Goal: Task Accomplishment & Management: Manage account settings

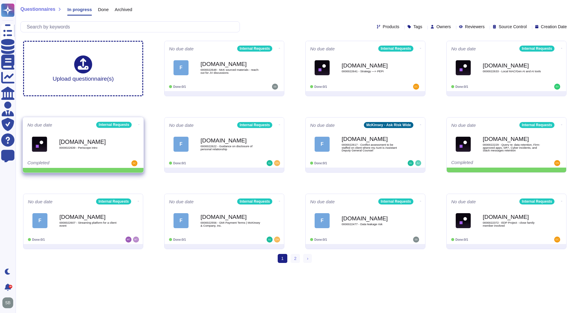
click at [138, 122] on span at bounding box center [139, 124] width 2 height 6
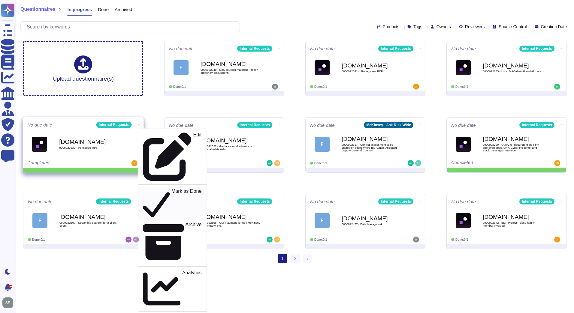
click at [171, 178] on p "Mark as Done" at bounding box center [186, 204] width 30 height 31
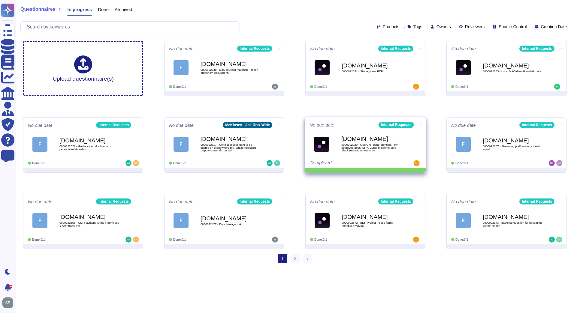
click at [379, 124] on icon at bounding box center [420, 125] width 1 height 2
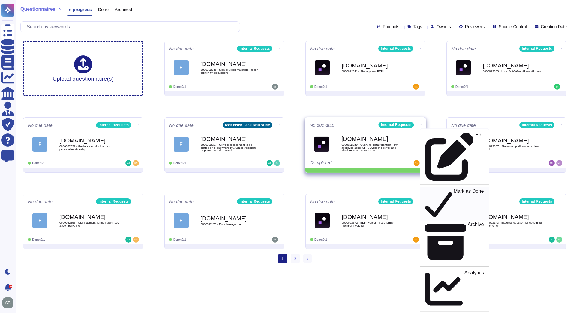
click at [379, 178] on p "Mark as Done" at bounding box center [468, 204] width 30 height 31
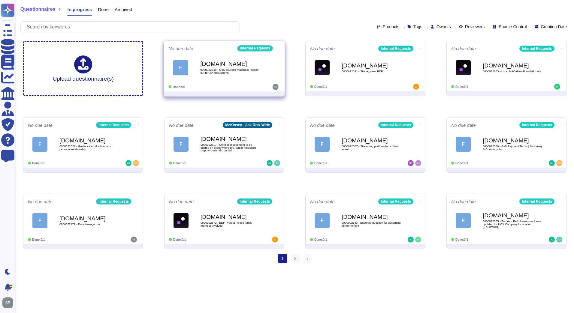
click at [230, 77] on div "[DOMAIN_NAME] 0000022648 - McK sourced materials - reach-out for JV discussions" at bounding box center [230, 68] width 61 height 24
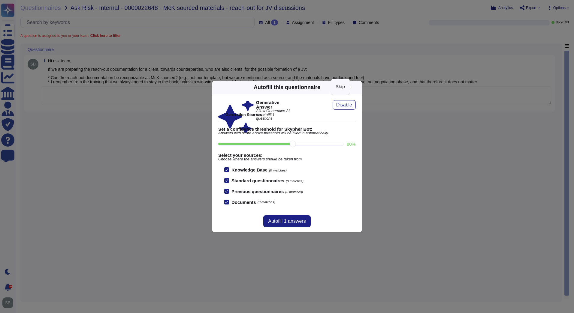
click at [358, 107] on icon at bounding box center [415, 164] width 115 height 115
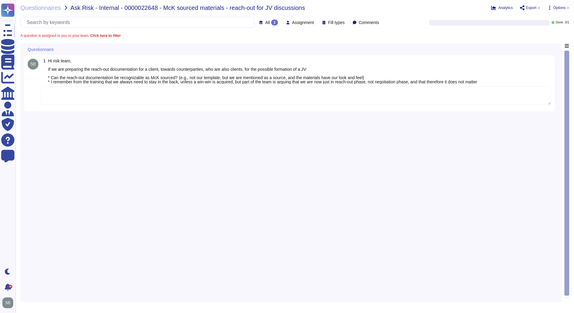
click at [302, 100] on textarea at bounding box center [296, 95] width 510 height 19
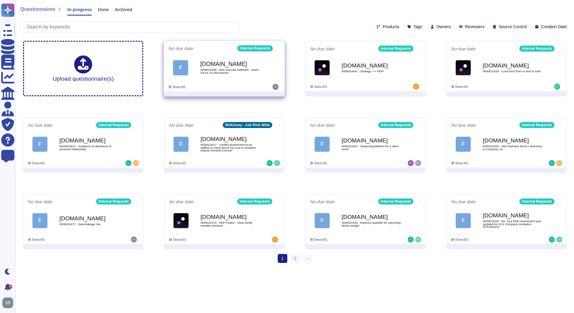
click at [279, 47] on icon at bounding box center [279, 48] width 1 height 2
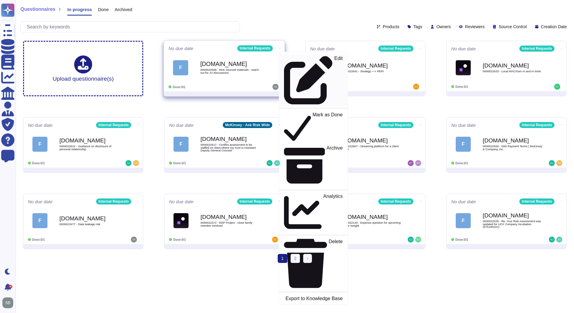
click at [334, 57] on p "Edit" at bounding box center [338, 80] width 8 height 49
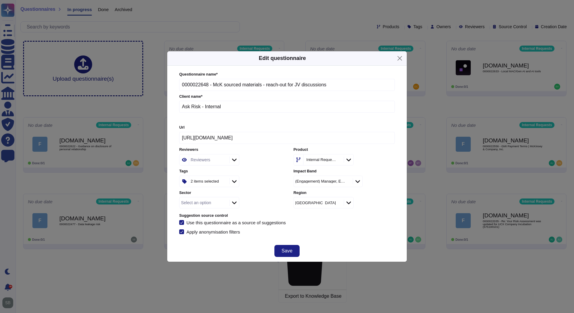
click at [338, 178] on icon at bounding box center [338, 203] width 0 height 0
click at [348, 178] on icon at bounding box center [348, 203] width 5 height 6
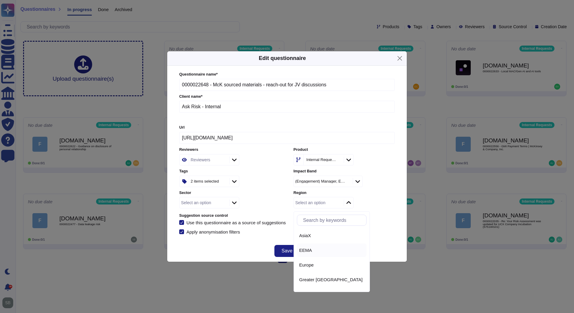
click at [326, 178] on div "EEMA" at bounding box center [331, 250] width 65 height 5
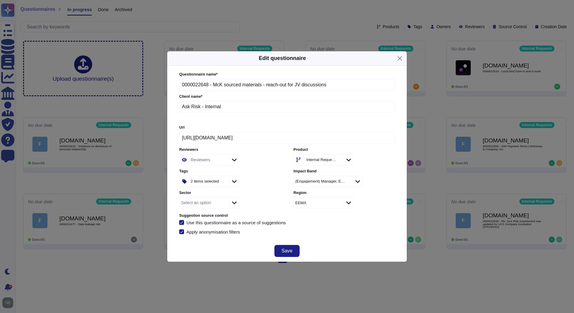
click at [360, 178] on div "Questionnaire name * 0000022648 - McK sourced materials - reach-out for JV disc…" at bounding box center [286, 153] width 227 height 175
click at [279, 178] on button "Save" at bounding box center [286, 251] width 25 height 12
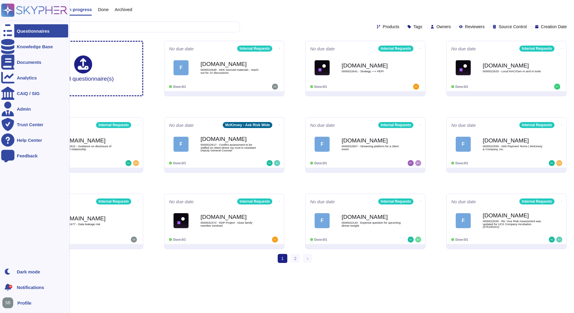
click at [11, 7] on rect at bounding box center [7, 10] width 13 height 13
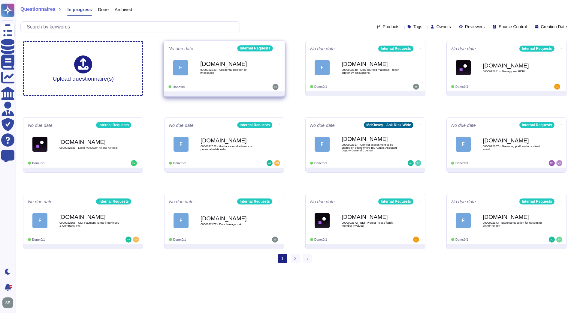
click at [232, 76] on div "[DOMAIN_NAME] 0000022643 - Accidental deletion of iMessages" at bounding box center [230, 68] width 61 height 24
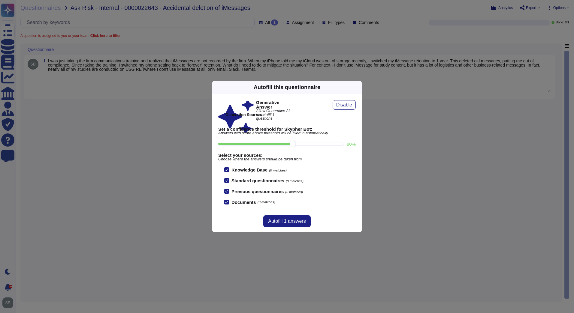
click at [125, 144] on div "Autofill this questionnaire Generative Answer Allow Generative AI to autofill 1…" at bounding box center [287, 156] width 574 height 313
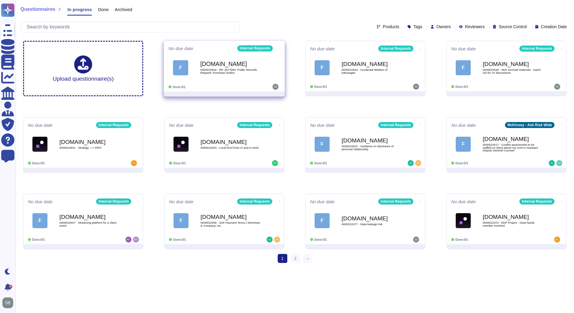
click at [230, 84] on div "Done: 0/1" at bounding box center [205, 87] width 74 height 6
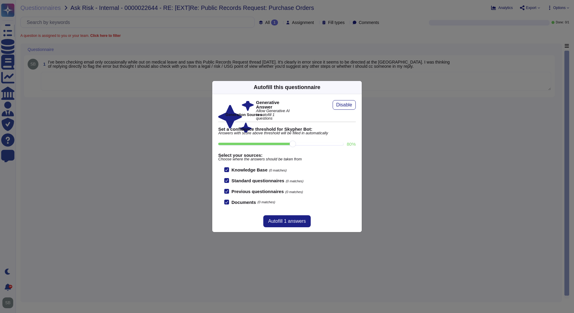
click at [358, 87] on icon at bounding box center [358, 87] width 0 height 0
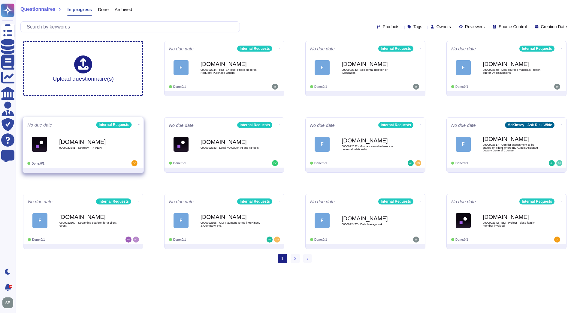
click at [138, 125] on icon at bounding box center [138, 125] width 1 height 2
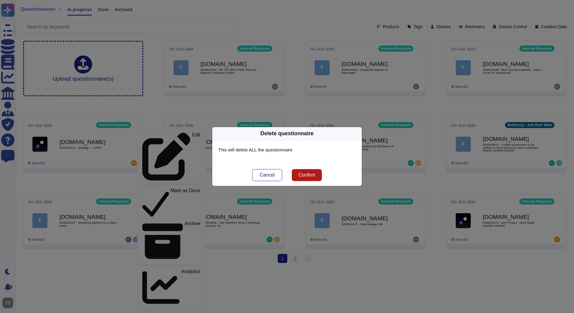
click at [302, 175] on span "Confirm" at bounding box center [306, 175] width 17 height 5
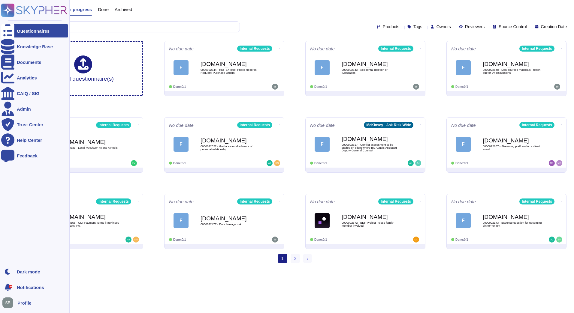
click at [9, 29] on icon at bounding box center [7, 31] width 13 height 18
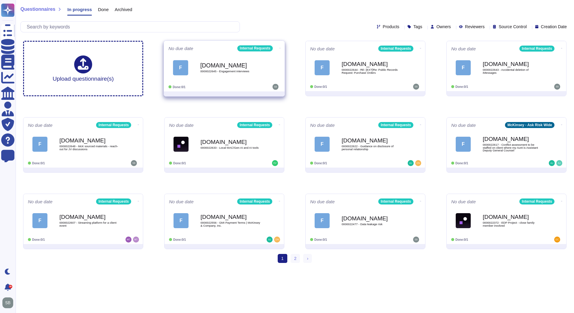
click at [224, 75] on div "[DOMAIN_NAME] 0000022645 - Engagement interviews" at bounding box center [230, 68] width 61 height 24
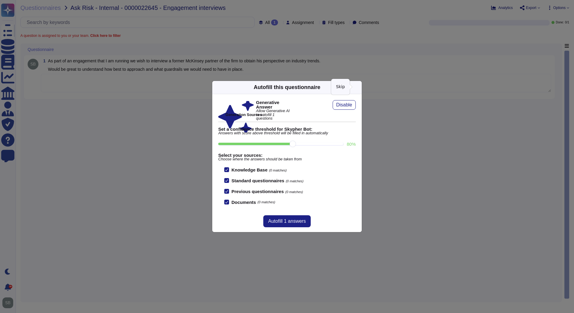
click at [358, 107] on icon at bounding box center [415, 164] width 115 height 115
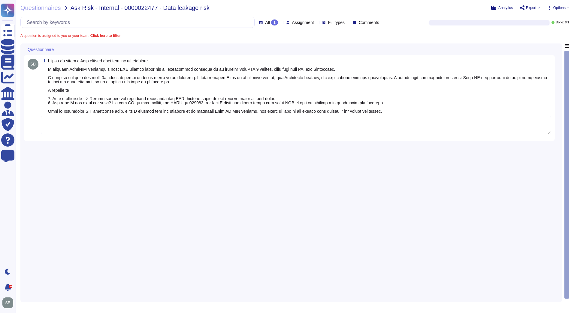
click at [86, 131] on textarea at bounding box center [296, 125] width 510 height 19
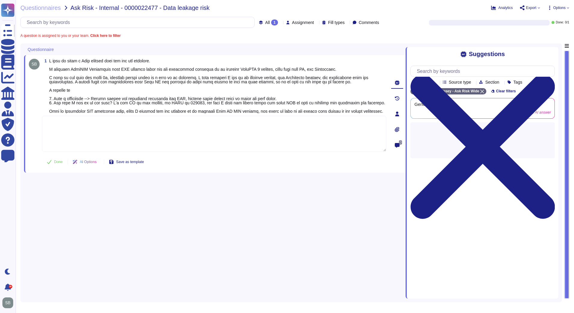
click at [98, 122] on textarea at bounding box center [214, 134] width 344 height 36
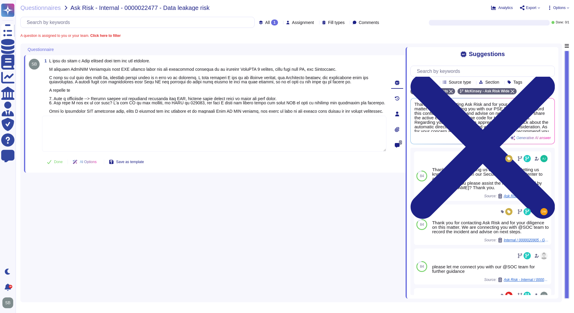
paste textarea "As I coordinate with the Tech & Data Risk team on this matter, let me also loop…"
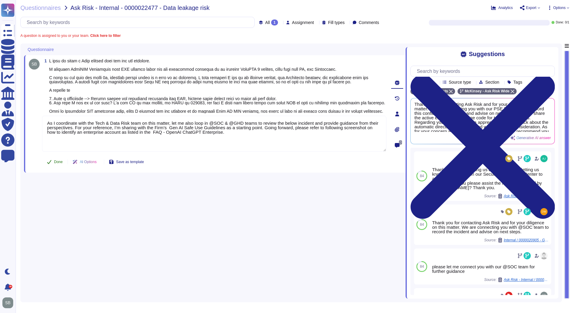
click at [52, 165] on div "1 As I coordinate with the Tech & Data Risk team on this matter, let me also lo…" at bounding box center [207, 114] width 357 height 110
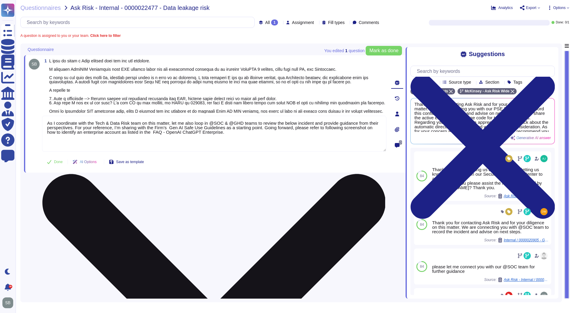
drag, startPoint x: 170, startPoint y: 135, endPoint x: 157, endPoint y: 136, distance: 12.9
click at [157, 136] on textarea "As I coordinate with the Tech & Data Risk team on this matter, let me also loop…" at bounding box center [214, 134] width 344 height 36
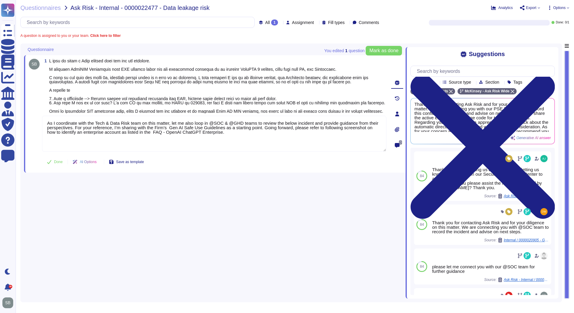
drag, startPoint x: 193, startPoint y: 125, endPoint x: 32, endPoint y: 123, distance: 161.4
click at [32, 123] on div "1 As I coordinate with the Tech & Data Risk team on this matter, let me also lo…" at bounding box center [207, 114] width 357 height 110
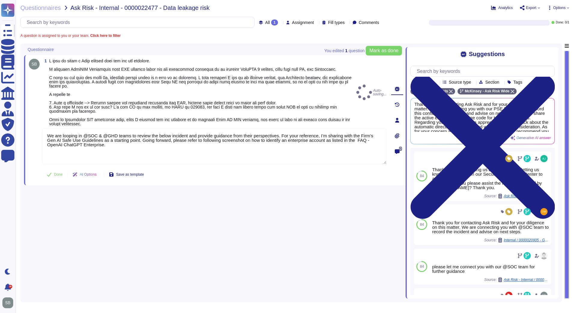
type textarea "We are looping in @SOC & @GHD teams to review the below incident and provide gu…"
click at [53, 165] on div "1 Auto-saving... We are looping in @SOC & @GHD teams to review the below incide…" at bounding box center [207, 120] width 357 height 123
click at [51, 5] on div "Questionnaires Ask Risk - Internal - 0000022477 - Data leakage risk Analytics E…" at bounding box center [295, 156] width 558 height 313
click at [389, 50] on span "Mark as done" at bounding box center [383, 50] width 29 height 5
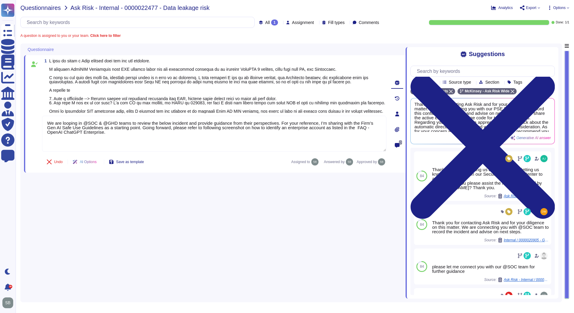
click at [41, 8] on span "Questionnaires" at bounding box center [40, 8] width 41 height 6
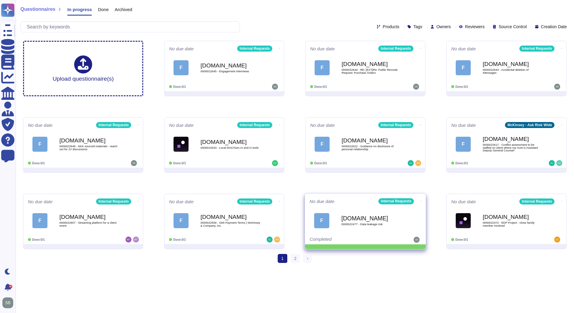
click at [420, 198] on span at bounding box center [421, 200] width 2 height 6
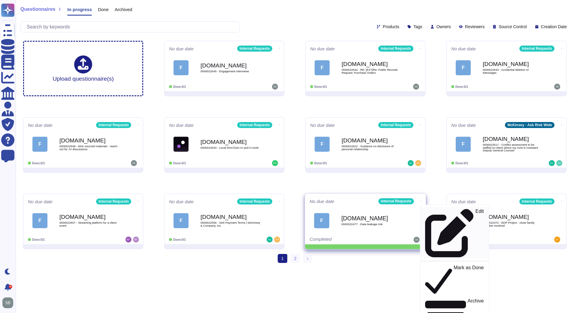
click at [475, 212] on p "Edit" at bounding box center [479, 233] width 8 height 49
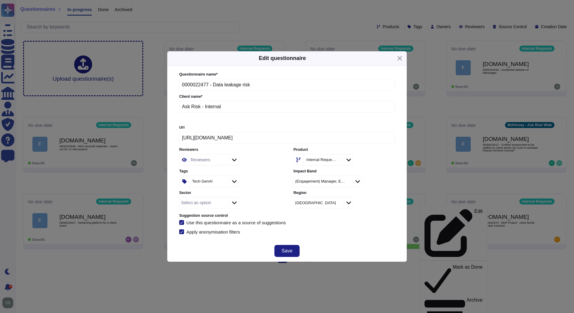
click at [215, 183] on div "Tech GenAI" at bounding box center [206, 181] width 31 height 4
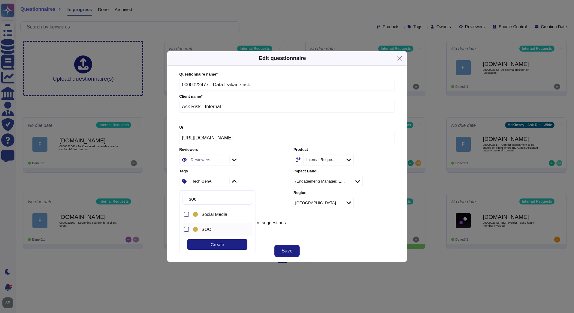
click at [187, 230] on div at bounding box center [186, 229] width 5 height 5
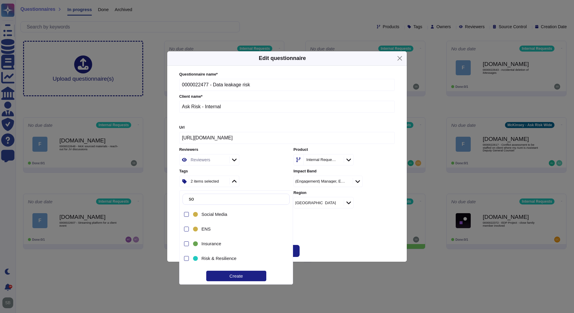
type input "s"
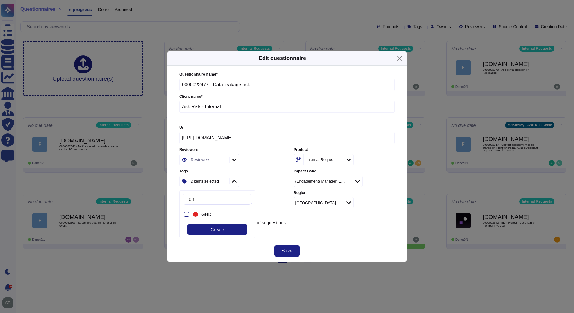
type input "ghd"
click at [207, 217] on span "GHD" at bounding box center [206, 214] width 10 height 5
click at [343, 232] on div "Apply anonymisation filters" at bounding box center [286, 232] width 215 height 5
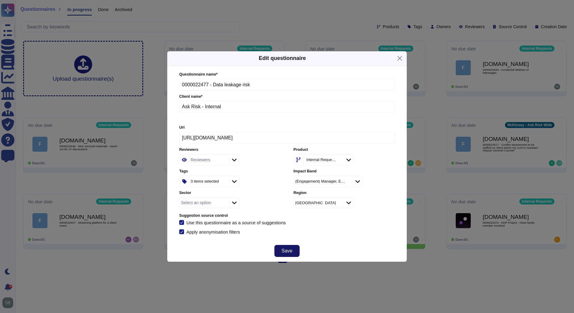
click at [287, 247] on button "Save" at bounding box center [286, 251] width 25 height 12
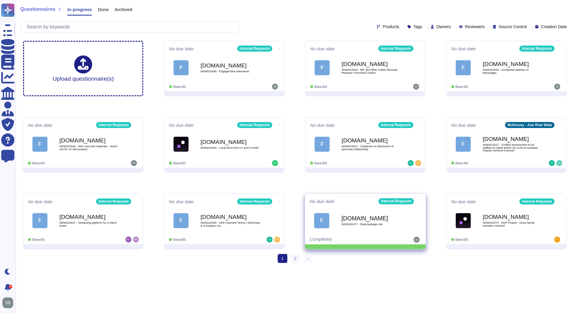
click at [420, 200] on icon at bounding box center [420, 201] width 1 height 2
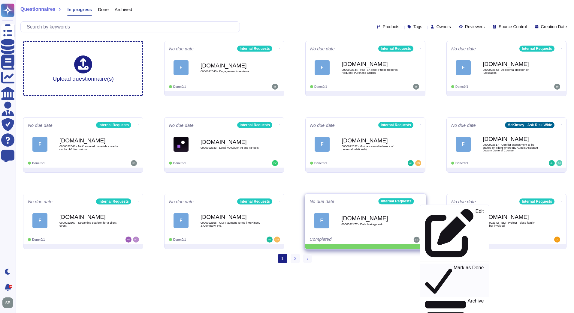
click at [453, 265] on p "Mark as Done" at bounding box center [468, 280] width 30 height 31
